Goal: Transaction & Acquisition: Register for event/course

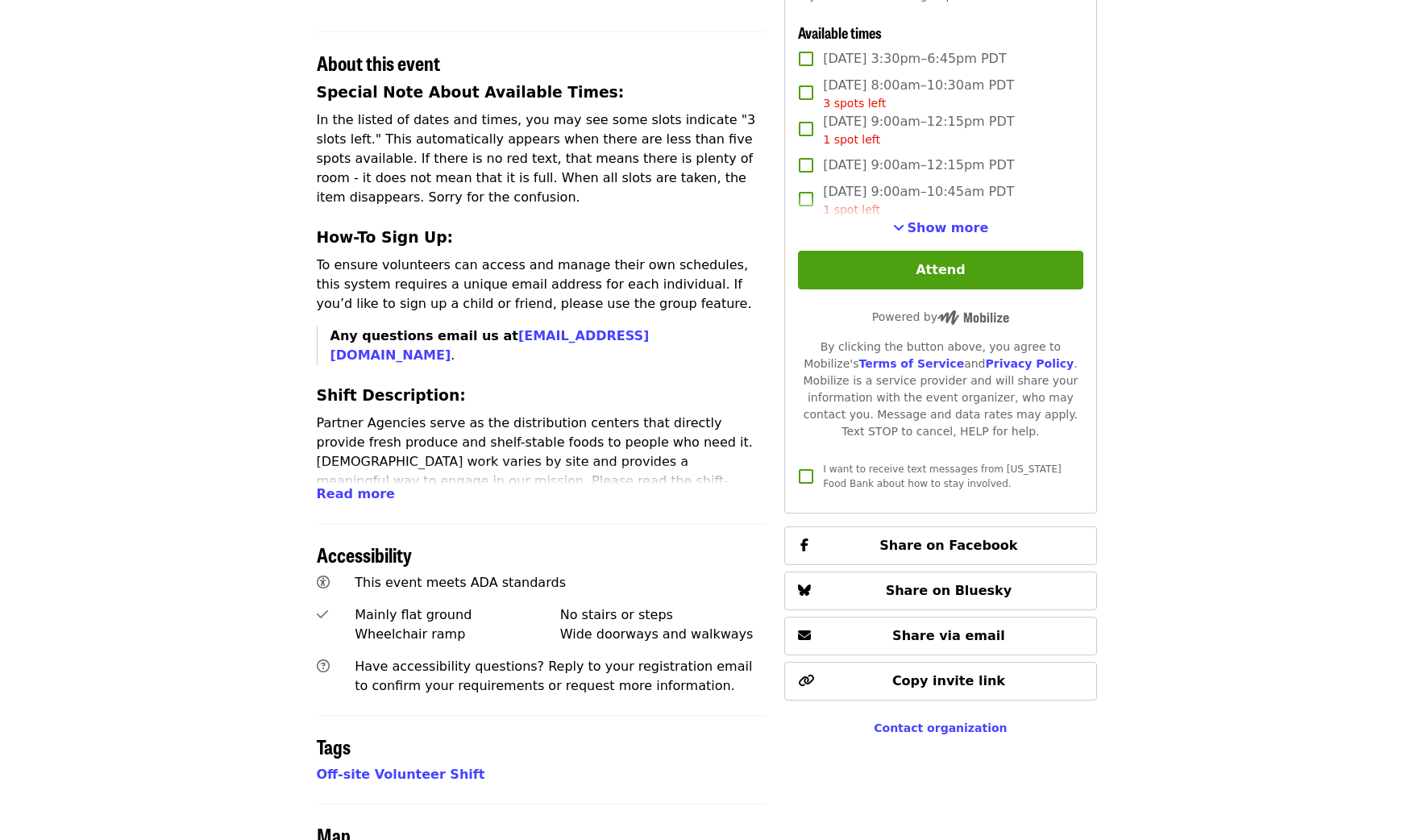
scroll to position [566, 0]
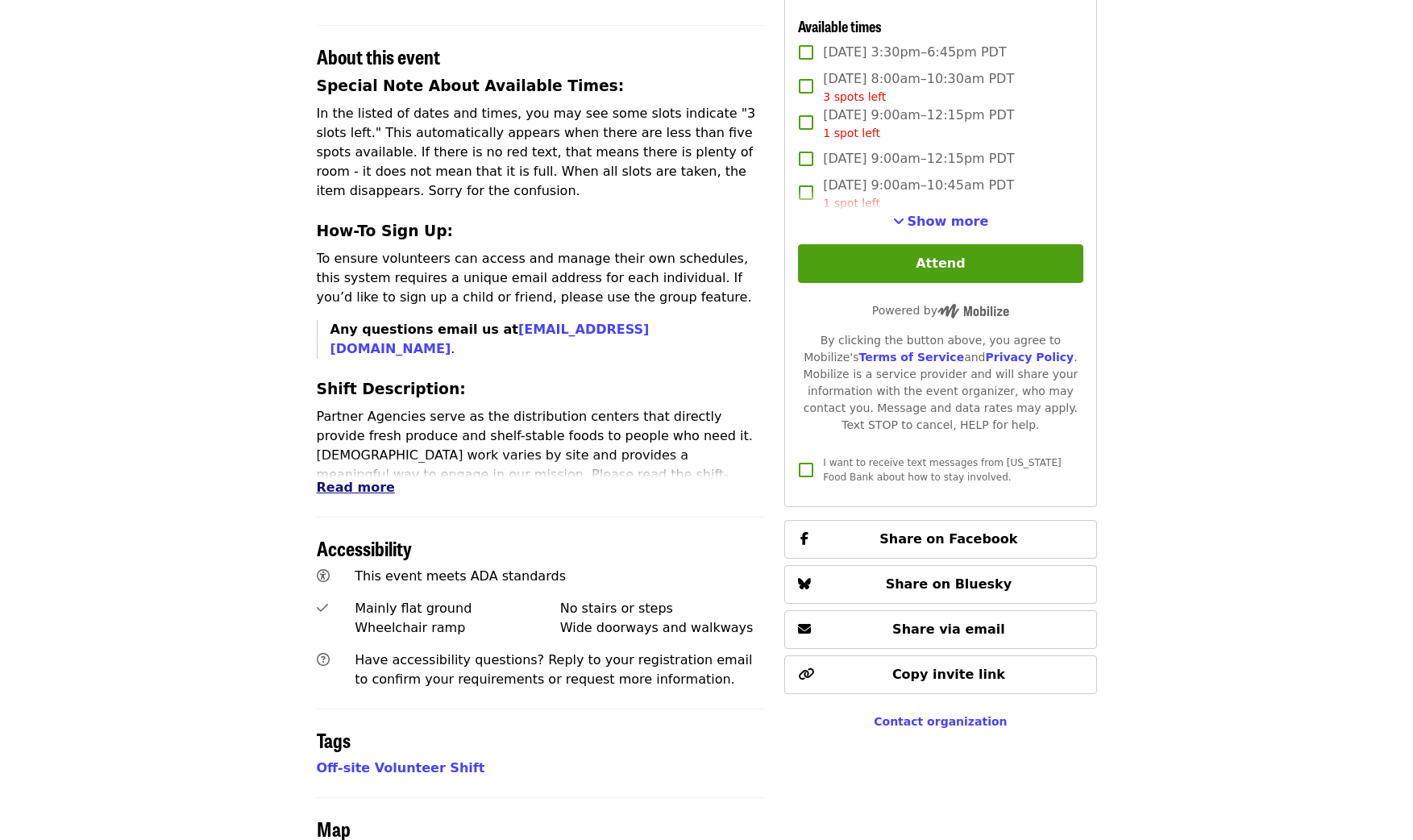
click at [370, 479] on span "Read more" at bounding box center [356, 486] width 78 height 15
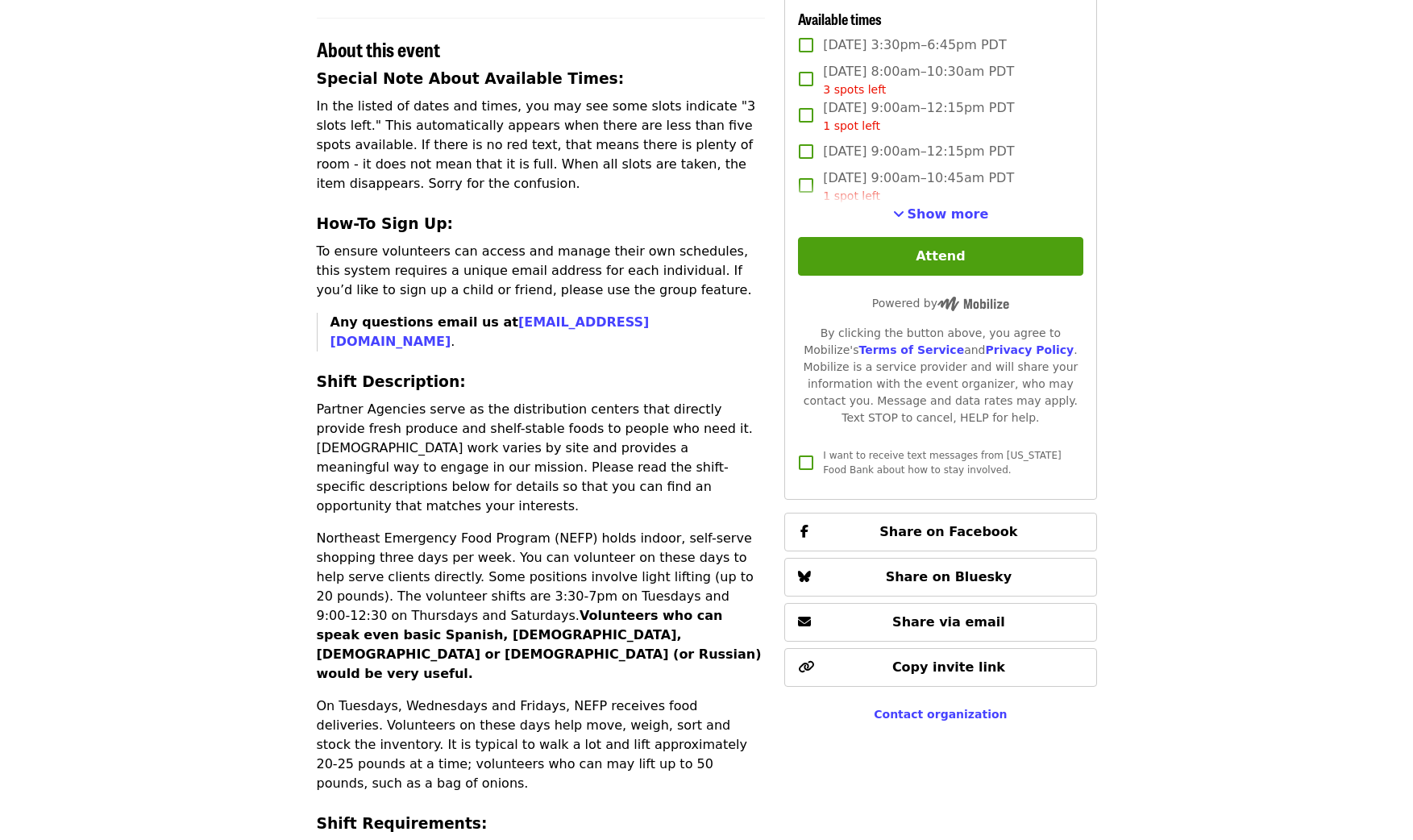
scroll to position [571, 0]
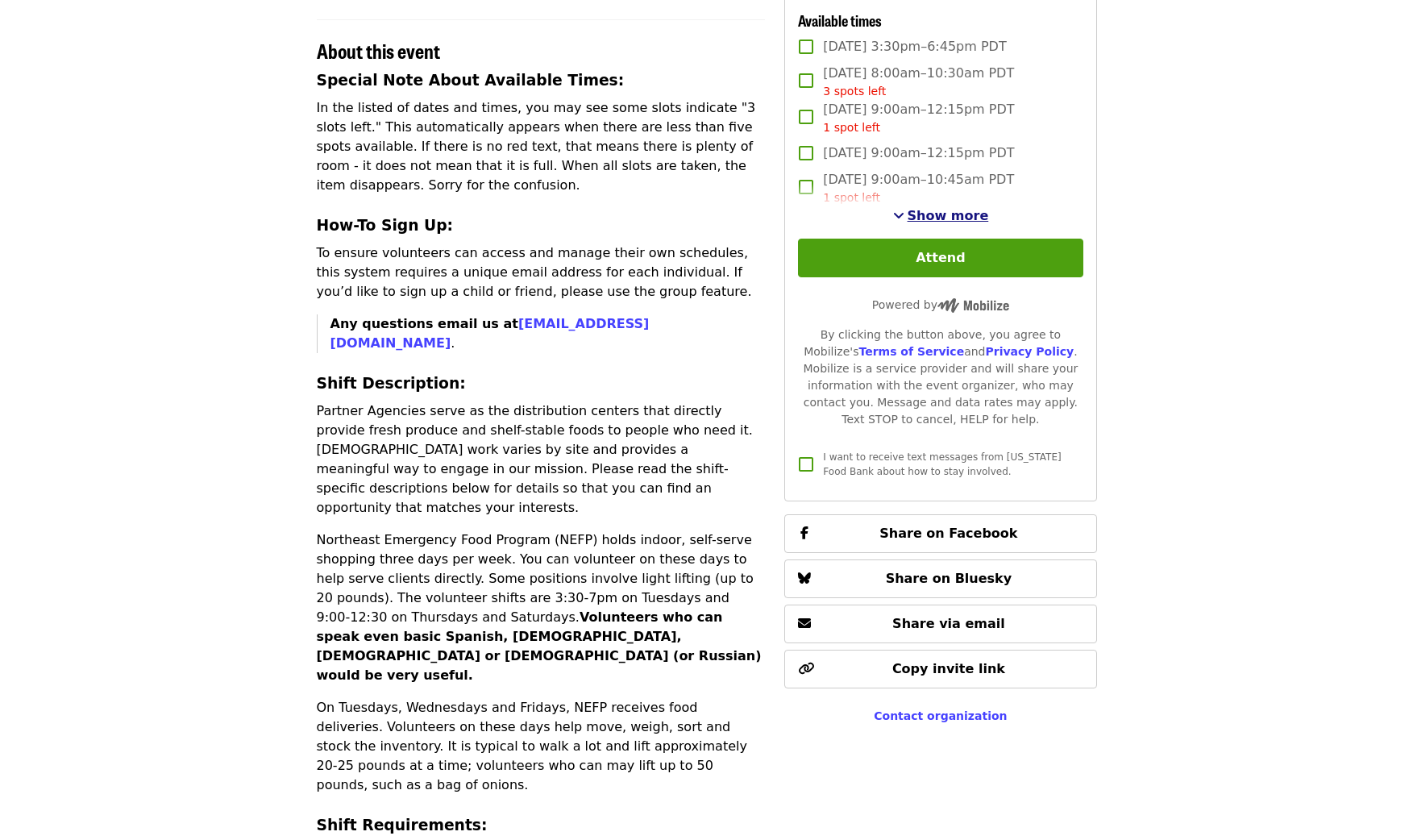
click at [944, 219] on span "Show more" at bounding box center [948, 215] width 82 height 15
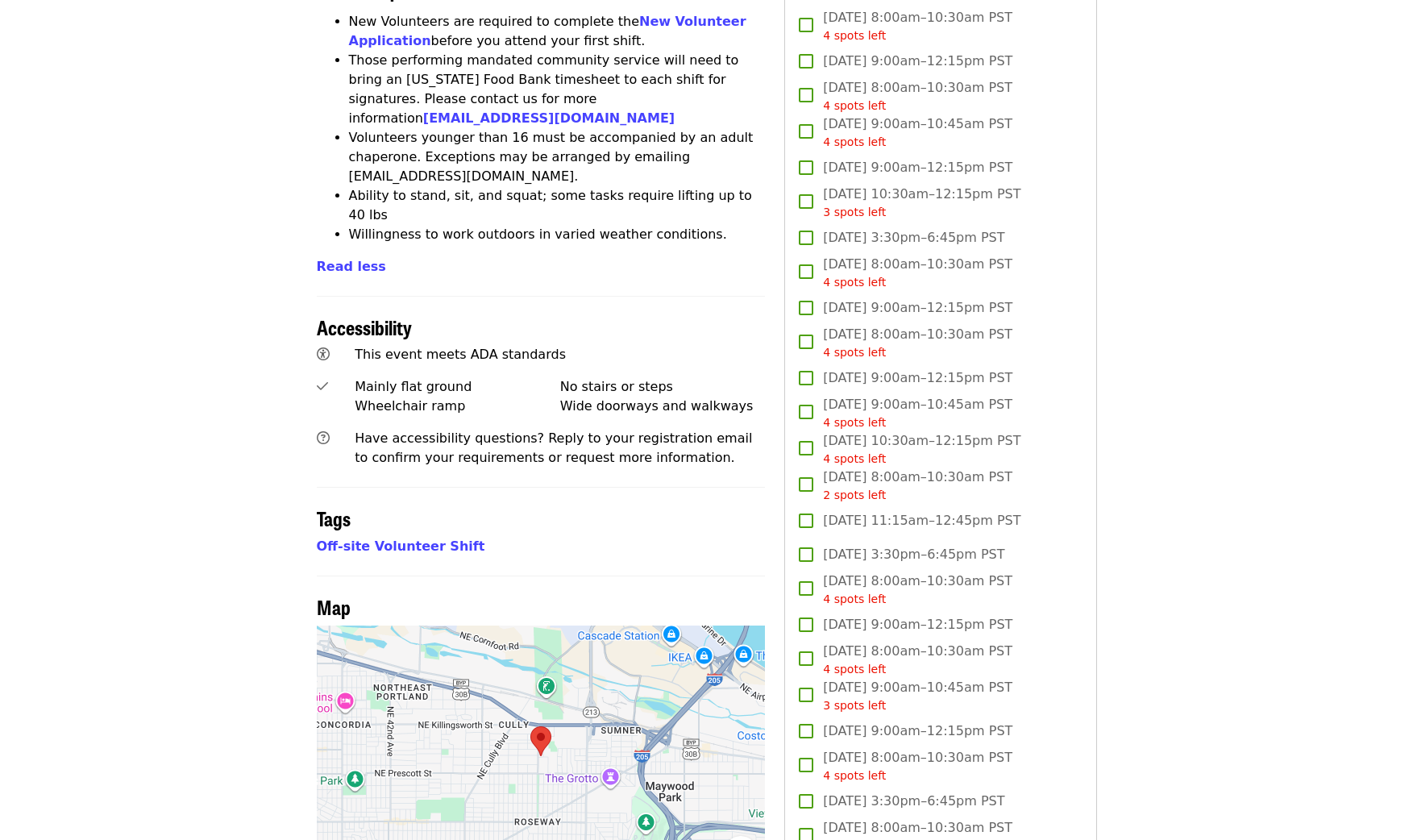
scroll to position [1404, 0]
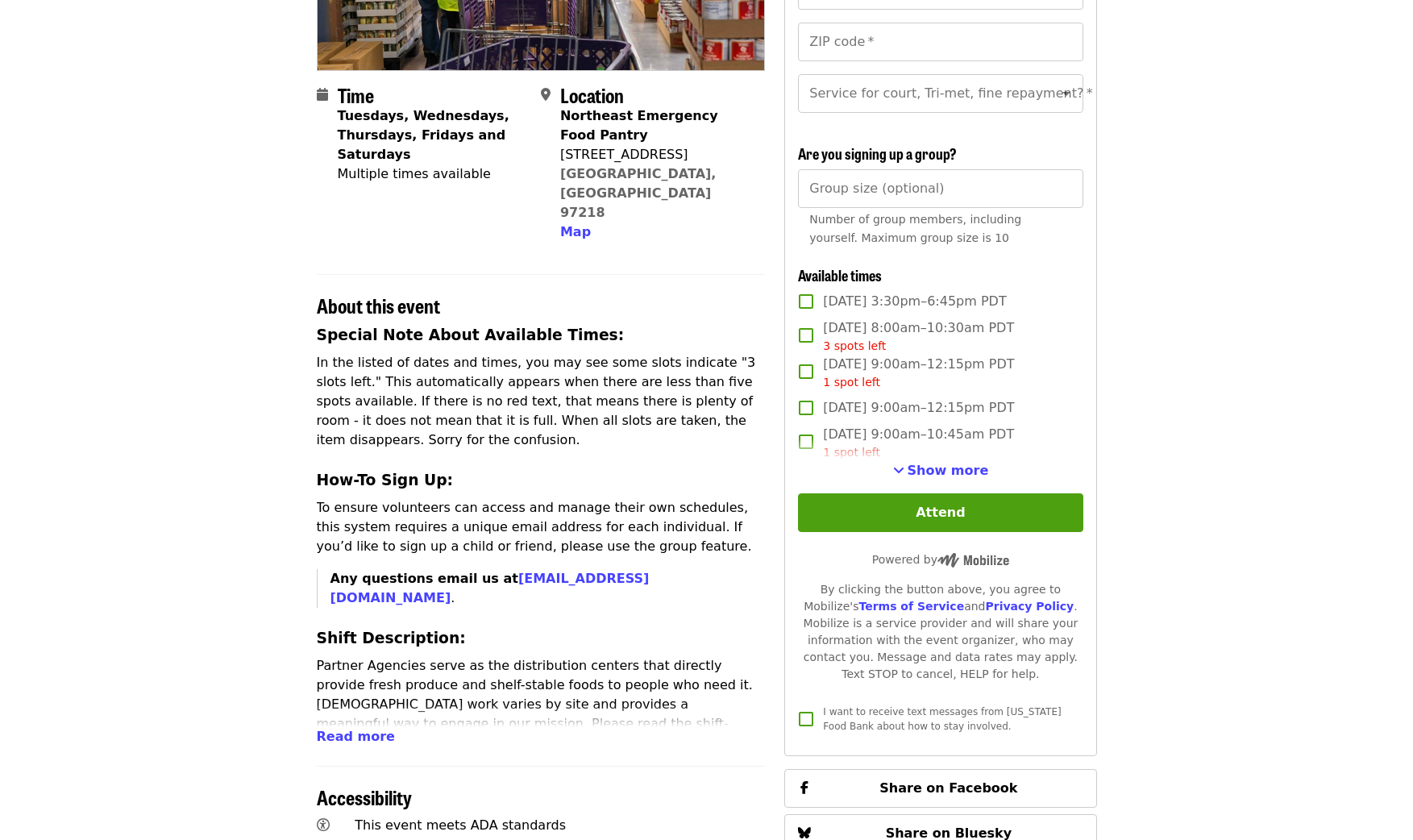
scroll to position [366, 0]
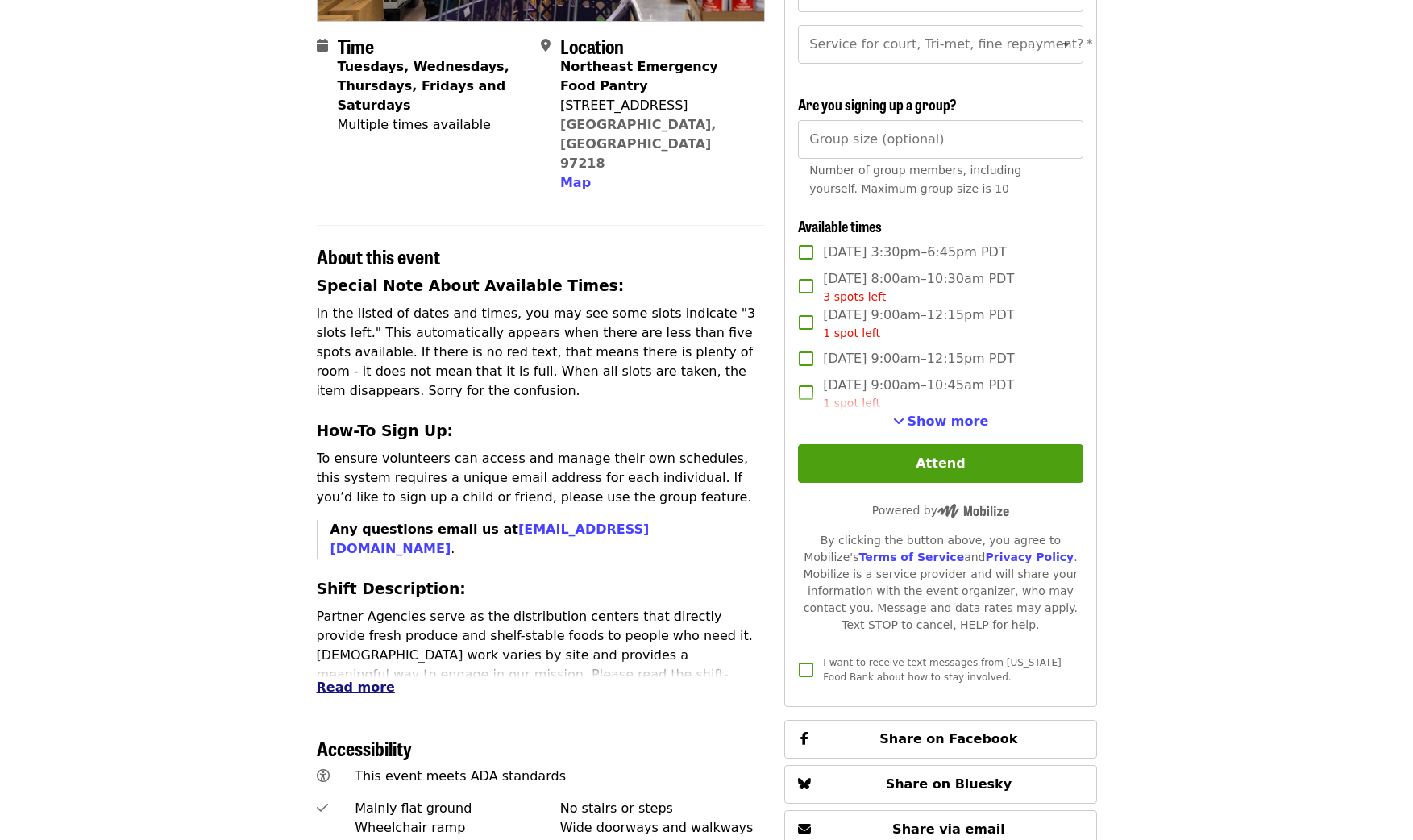
click at [340, 679] on span "Read more" at bounding box center [356, 686] width 78 height 15
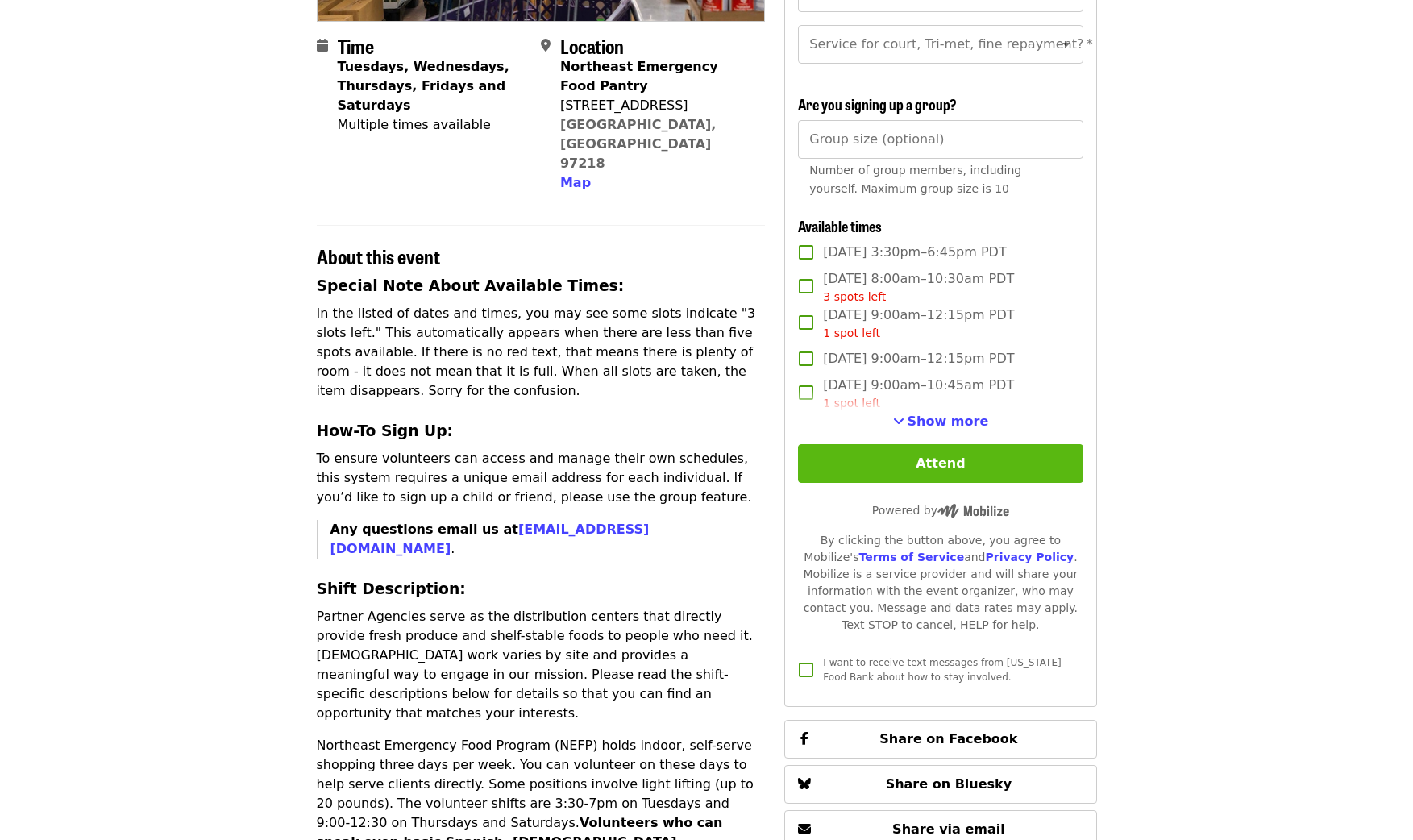
click at [905, 451] on button "Attend" at bounding box center [941, 463] width 285 height 39
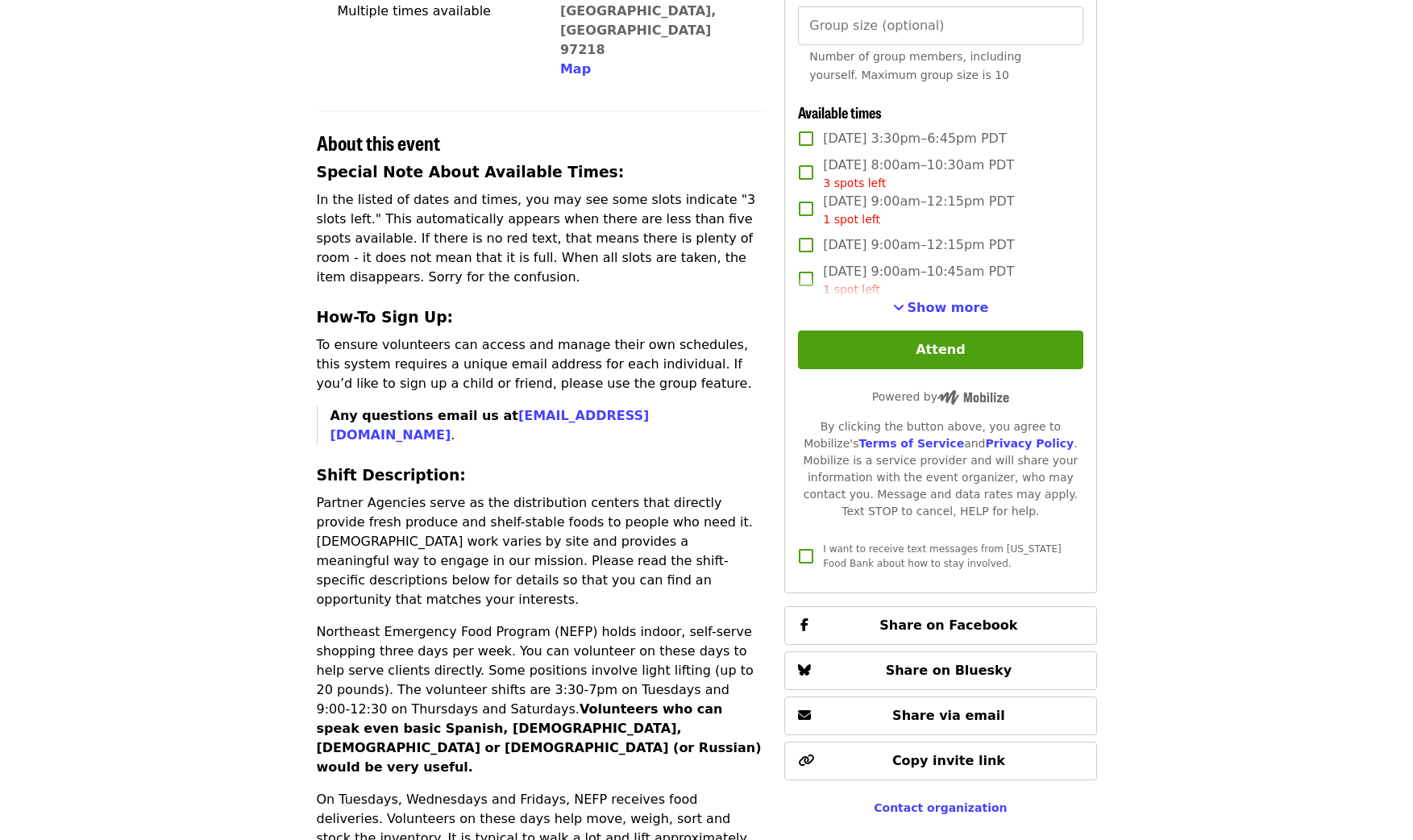
scroll to position [506, 0]
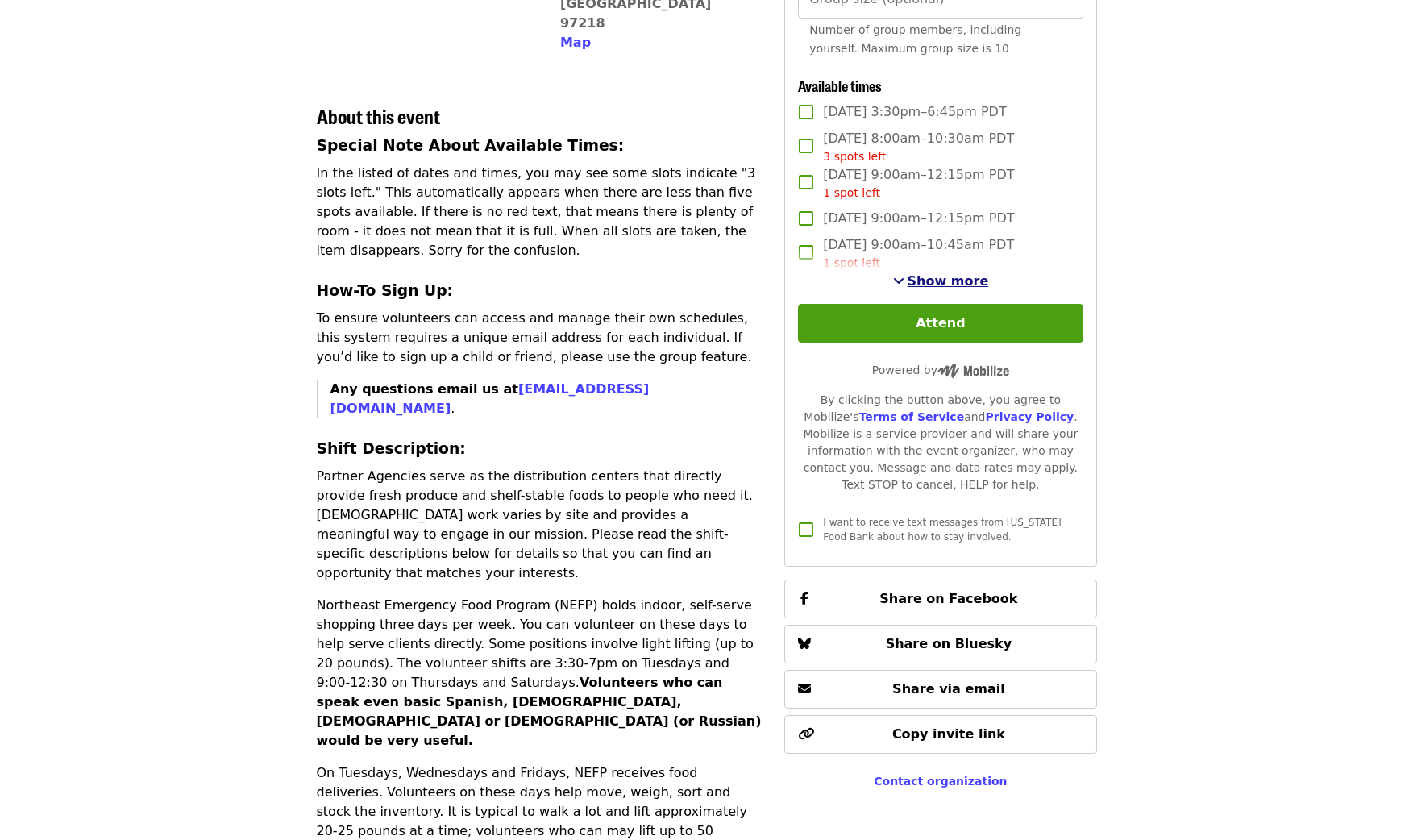
click at [954, 279] on span "Show more" at bounding box center [948, 280] width 82 height 15
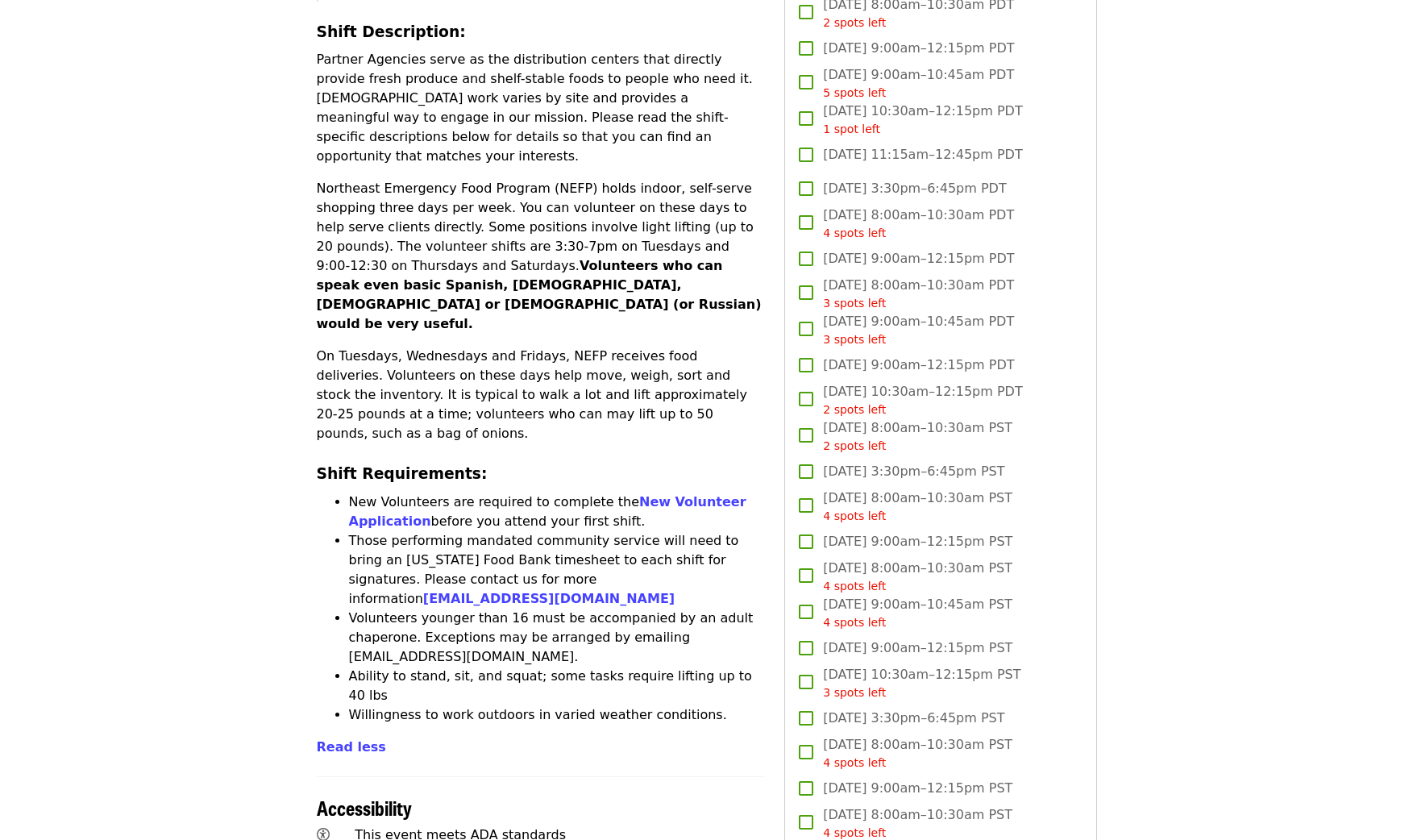
scroll to position [924, 0]
